Goal: Transaction & Acquisition: Register for event/course

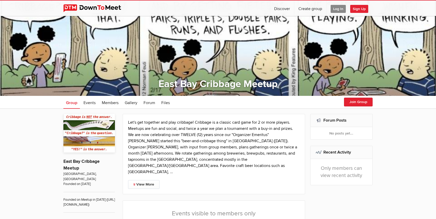
scroll to position [58, 0]
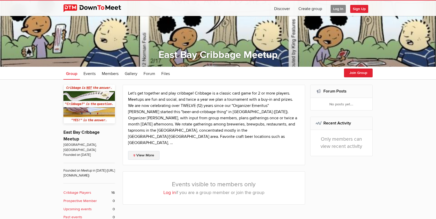
click at [139, 151] on link "View More" at bounding box center [143, 155] width 31 height 9
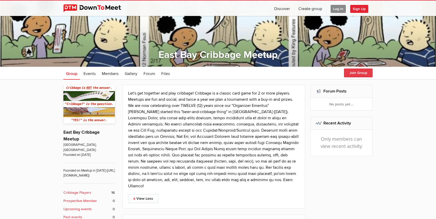
click at [349, 72] on button "Join Group" at bounding box center [358, 72] width 29 height 9
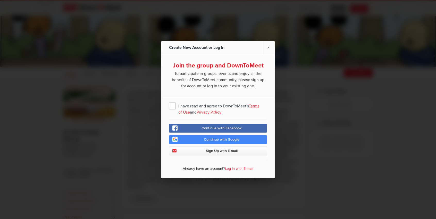
click at [172, 105] on span "I have read and agree to DownToMeet's Terms of Use and Privacy Policy" at bounding box center [218, 105] width 98 height 9
click at [0, 0] on input "I have read and agree to DownToMeet's Terms of Use and Privacy Policy" at bounding box center [0, 0] width 0 height 0
click at [206, 151] on span "Sign Up with E-mail" at bounding box center [222, 151] width 32 height 4
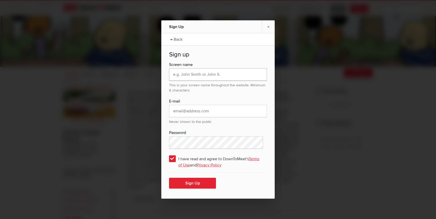
click at [175, 76] on input "text" at bounding box center [218, 74] width 98 height 12
type input "MarieT"
click at [177, 110] on input "email" at bounding box center [218, 111] width 98 height 12
type input "[EMAIL_ADDRESS][DOMAIN_NAME]"
click at [184, 182] on button "Sign Up" at bounding box center [192, 183] width 47 height 11
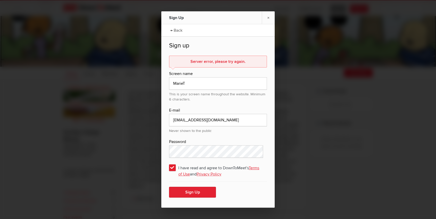
drag, startPoint x: 188, startPoint y: 86, endPoint x: 256, endPoint y: 99, distance: 68.8
click at [256, 99] on div "This is your screen name throughout the website. Minimum 6 characters." at bounding box center [218, 96] width 98 height 12
click at [190, 192] on button "Sign Up" at bounding box center [192, 192] width 47 height 11
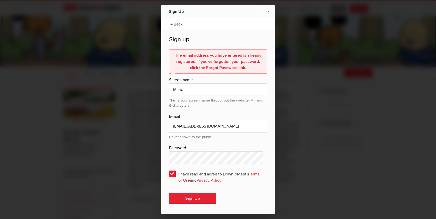
click at [225, 140] on div "The email address you have entered is already registered. If you've forgotten y…" at bounding box center [218, 129] width 98 height 160
click at [221, 68] on div "The email address you have entered is already registered. If you've forgotten y…" at bounding box center [218, 61] width 98 height 24
click at [189, 91] on input "MarieT" at bounding box center [218, 89] width 98 height 12
type input "mtesch"
click at [188, 197] on button "Sign Up" at bounding box center [192, 198] width 47 height 11
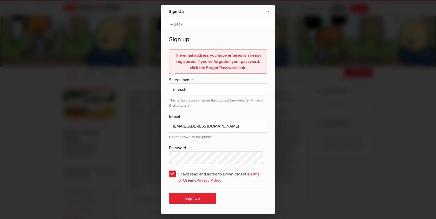
click at [315, 147] on div at bounding box center [218, 109] width 436 height 219
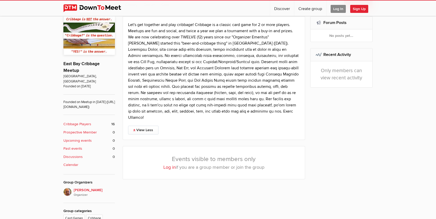
scroll to position [127, 0]
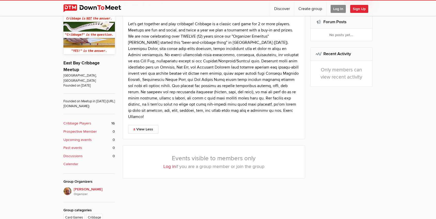
click at [168, 167] on link "Log in" at bounding box center [169, 167] width 12 height 6
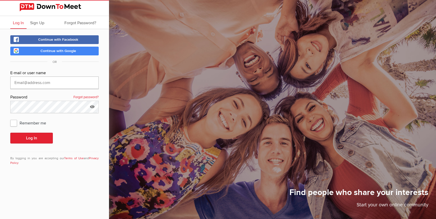
click at [20, 83] on input "text" at bounding box center [54, 82] width 88 height 12
type input "[EMAIL_ADDRESS][DOMAIN_NAME]"
click at [78, 97] on link "Forgot password?" at bounding box center [85, 97] width 25 height 7
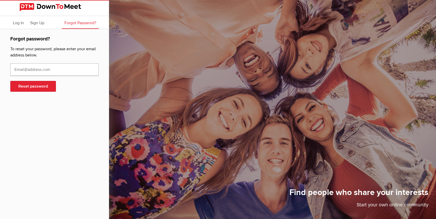
click at [38, 71] on input "text" at bounding box center [54, 69] width 88 height 12
type input "[EMAIL_ADDRESS][DOMAIN_NAME]"
click at [38, 84] on button "Reset password" at bounding box center [33, 86] width 46 height 11
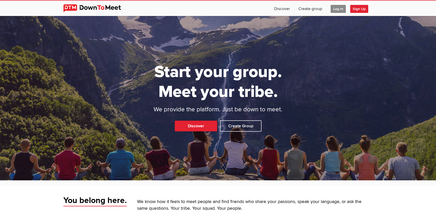
click at [338, 8] on span "Log In" at bounding box center [337, 9] width 15 height 8
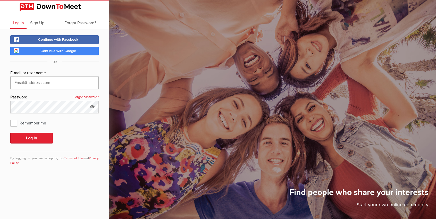
click at [45, 84] on input "text" at bounding box center [54, 82] width 88 height 12
type input "[EMAIL_ADDRESS][DOMAIN_NAME]"
click at [38, 138] on button "Log In" at bounding box center [31, 138] width 42 height 11
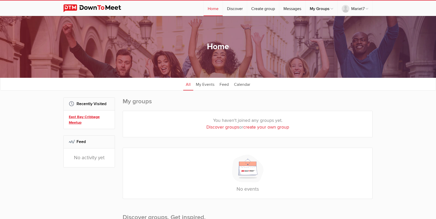
click at [74, 118] on link "East Bay Cribbage Meetup" at bounding box center [90, 119] width 42 height 11
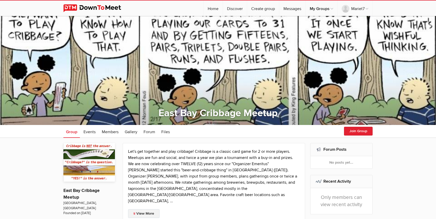
click at [135, 209] on link "View More" at bounding box center [143, 213] width 31 height 9
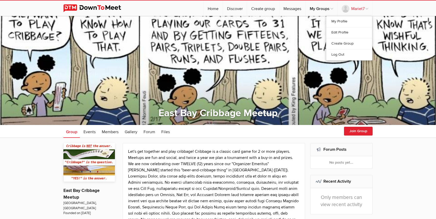
click at [366, 8] on link "Mariet7" at bounding box center [354, 8] width 35 height 15
